Goal: Information Seeking & Learning: Learn about a topic

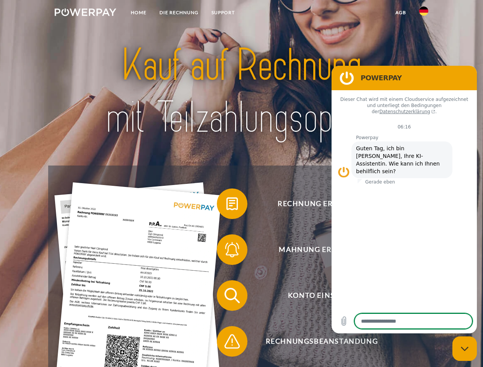
click at [85, 13] on img at bounding box center [86, 12] width 62 height 8
click at [424, 13] on img at bounding box center [423, 11] width 9 height 9
click at [400, 13] on link "agb" at bounding box center [401, 13] width 24 height 14
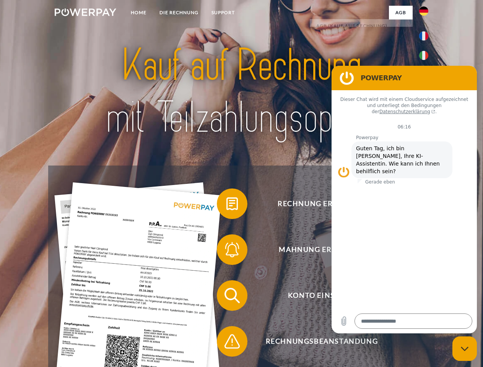
click at [226, 205] on span at bounding box center [221, 204] width 38 height 38
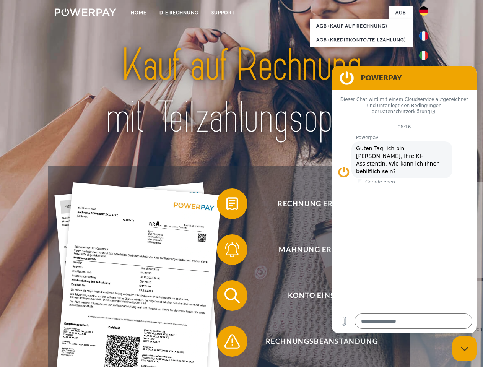
click at [226, 251] on span at bounding box center [221, 250] width 38 height 38
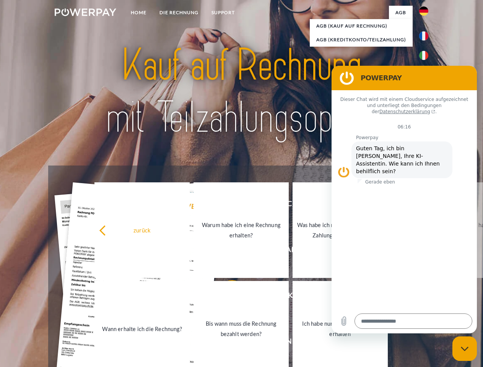
click at [226, 297] on link "Bis wann muss die Rechnung bezahlt werden?" at bounding box center [240, 329] width 95 height 96
click at [226, 343] on span at bounding box center [221, 341] width 38 height 38
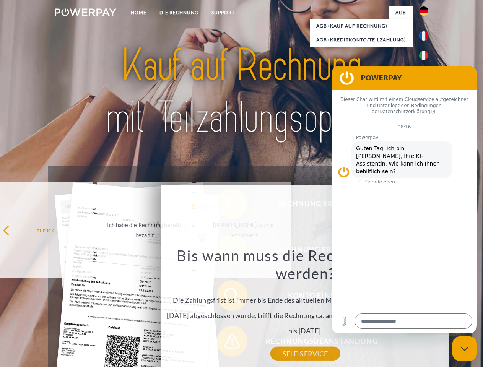
click at [465, 349] on icon "Messaging-Fenster schließen" at bounding box center [465, 348] width 8 height 5
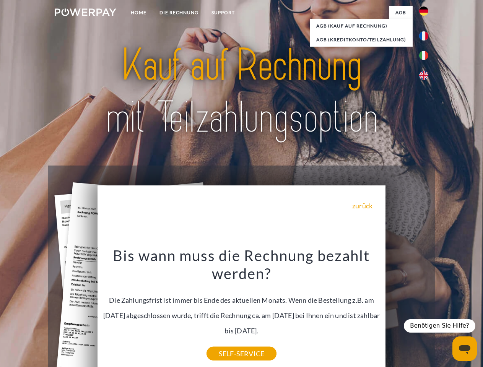
type textarea "*"
